Goal: Information Seeking & Learning: Learn about a topic

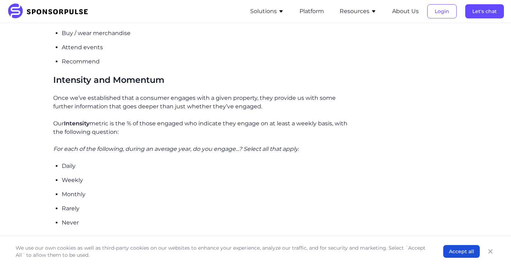
scroll to position [371, 0]
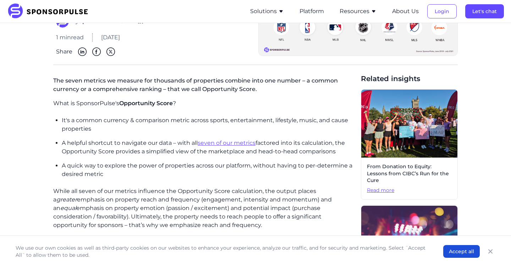
scroll to position [73, 0]
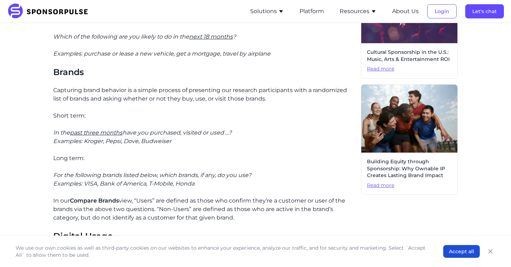
scroll to position [493, 0]
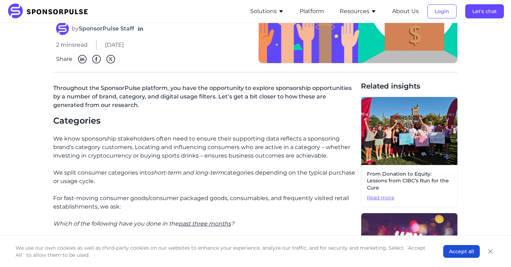
scroll to position [111, 0]
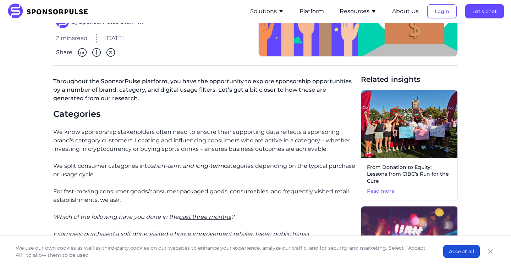
click at [167, 177] on p "We split consumer categories into short-term and long-term categories depending…" at bounding box center [204, 183] width 302 height 43
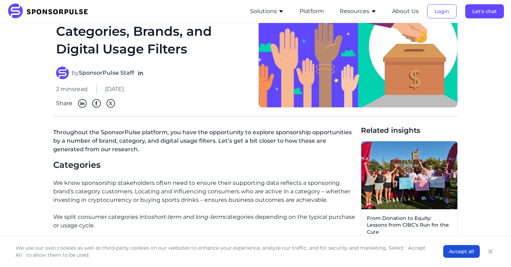
scroll to position [0, 0]
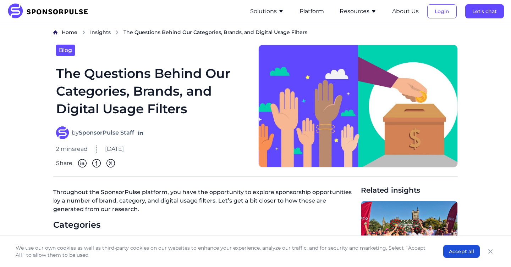
click at [256, 13] on button "Solutions" at bounding box center [267, 11] width 34 height 9
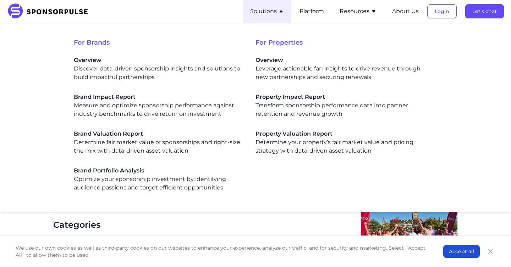
click at [182, 229] on h3 "Categories" at bounding box center [204, 224] width 302 height 11
